Goal: Information Seeking & Learning: Compare options

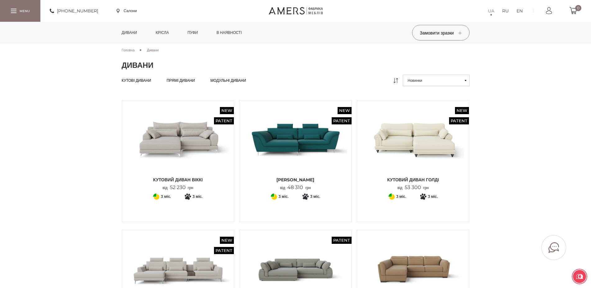
click at [149, 83] on span "Кутові дивани" at bounding box center [137, 85] width 30 height 5
click at [322, 149] on img at bounding box center [295, 139] width 103 height 68
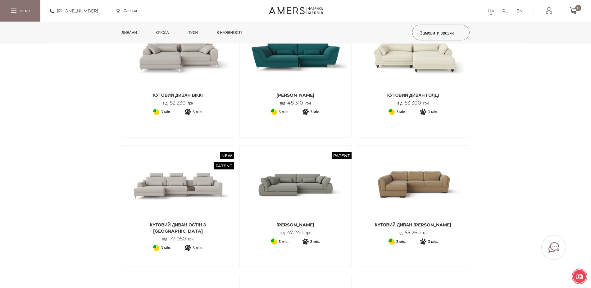
scroll to position [95, 0]
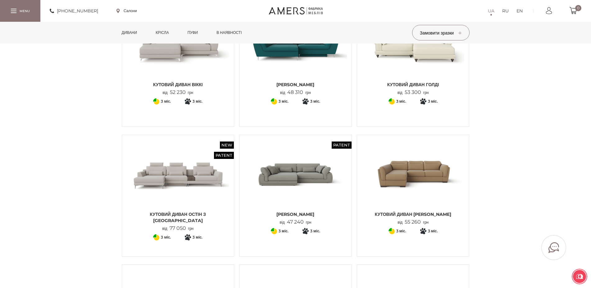
click at [285, 175] on img at bounding box center [295, 173] width 103 height 68
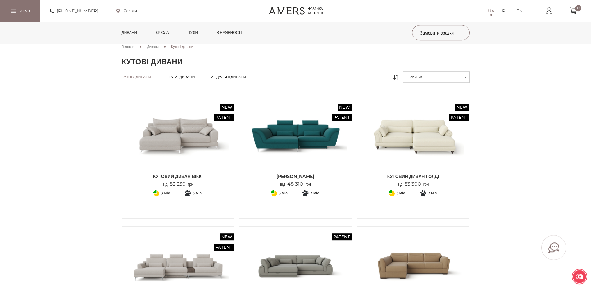
scroll to position [0, 0]
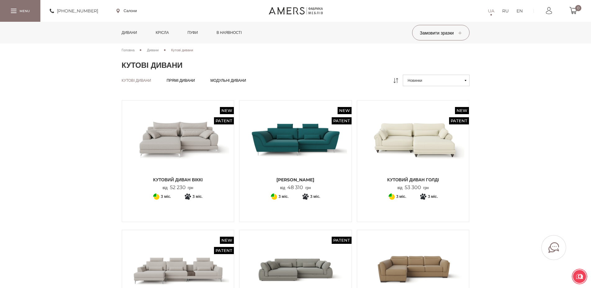
click at [288, 149] on img at bounding box center [295, 139] width 103 height 68
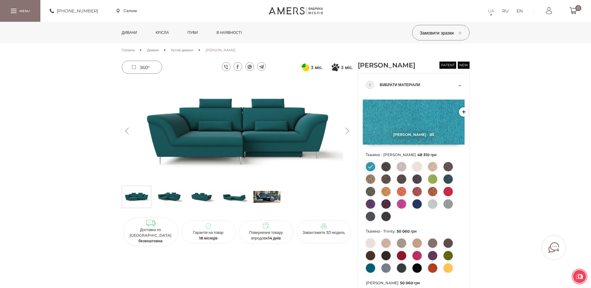
click at [267, 195] on img at bounding box center [267, 196] width 27 height 19
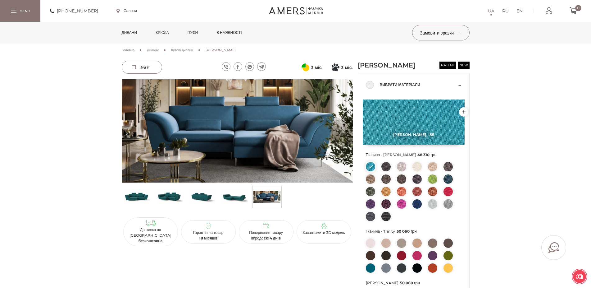
click at [200, 193] on img at bounding box center [201, 196] width 27 height 19
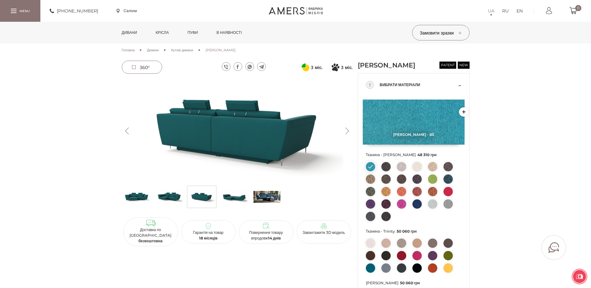
click at [171, 196] on img at bounding box center [169, 196] width 27 height 19
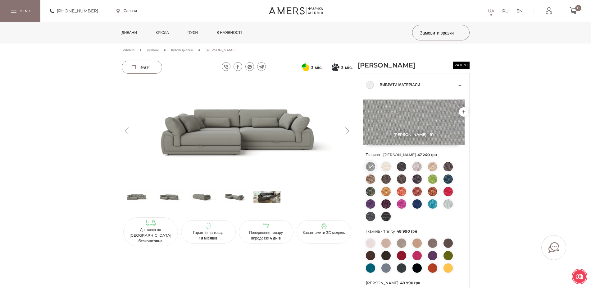
click at [236, 196] on img at bounding box center [234, 196] width 27 height 19
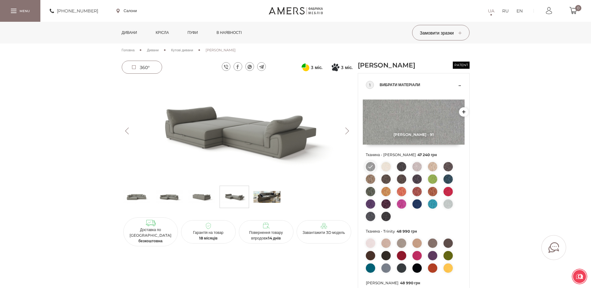
click at [204, 197] on img at bounding box center [201, 196] width 27 height 19
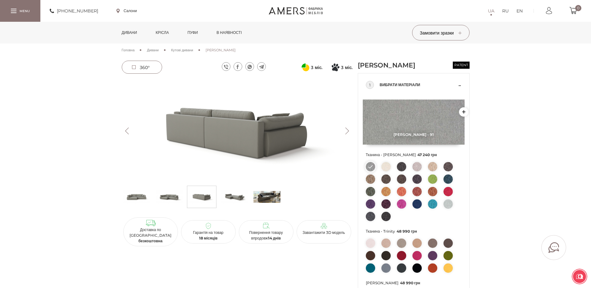
click at [274, 195] on img at bounding box center [267, 196] width 27 height 19
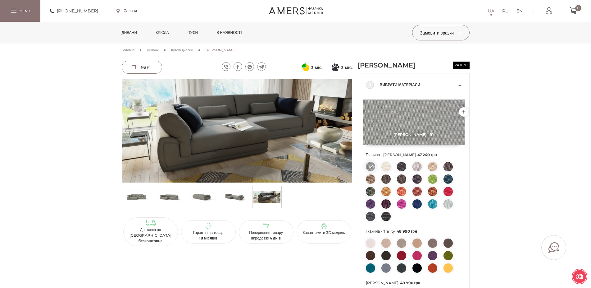
click at [173, 197] on img at bounding box center [169, 196] width 27 height 19
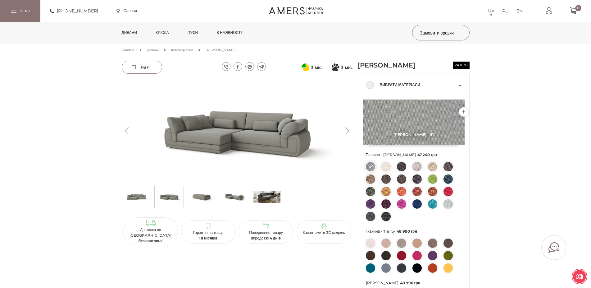
click at [139, 201] on img at bounding box center [136, 196] width 27 height 19
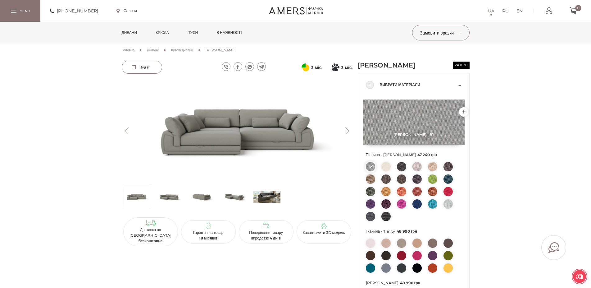
click at [231, 193] on img at bounding box center [234, 196] width 27 height 19
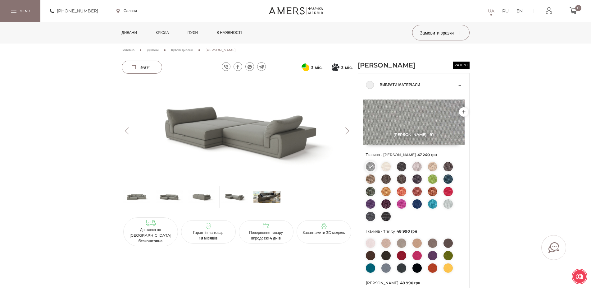
click at [200, 199] on img at bounding box center [201, 196] width 27 height 19
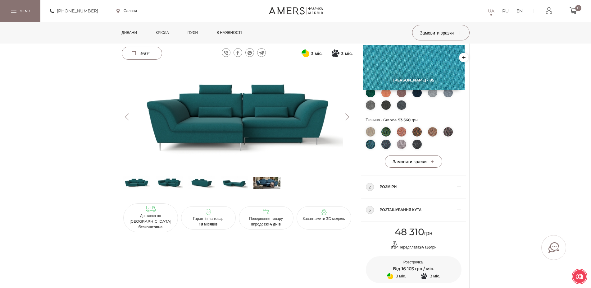
scroll to position [127, 0]
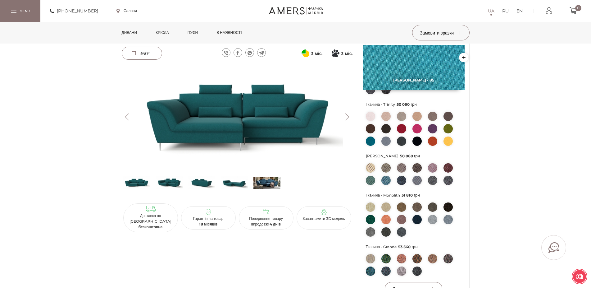
click at [240, 181] on img at bounding box center [234, 182] width 27 height 19
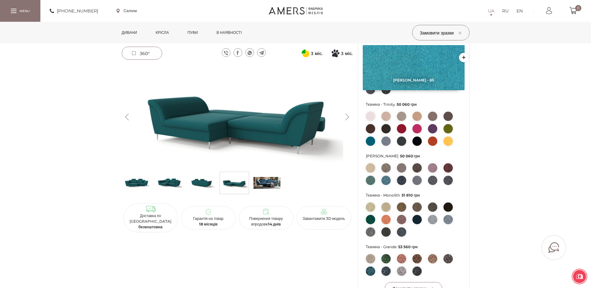
click at [199, 185] on img at bounding box center [201, 182] width 27 height 19
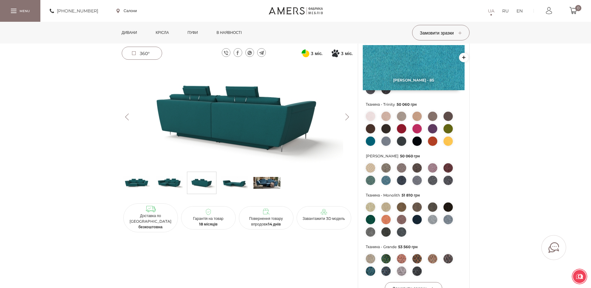
click at [172, 184] on img at bounding box center [169, 182] width 27 height 19
